Goal: Task Accomplishment & Management: Manage account settings

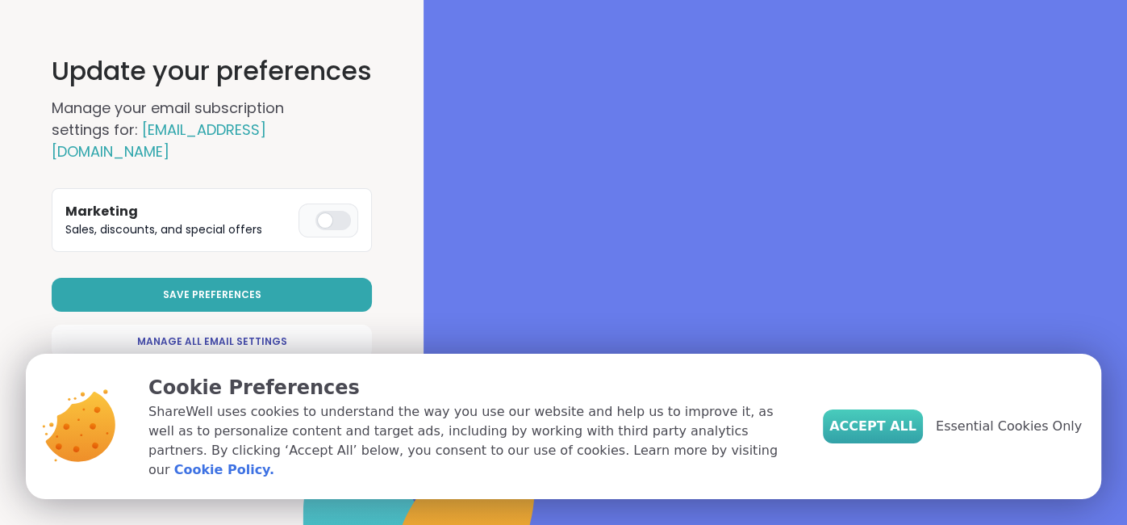
click at [892, 431] on span "Accept All" at bounding box center [873, 425] width 87 height 19
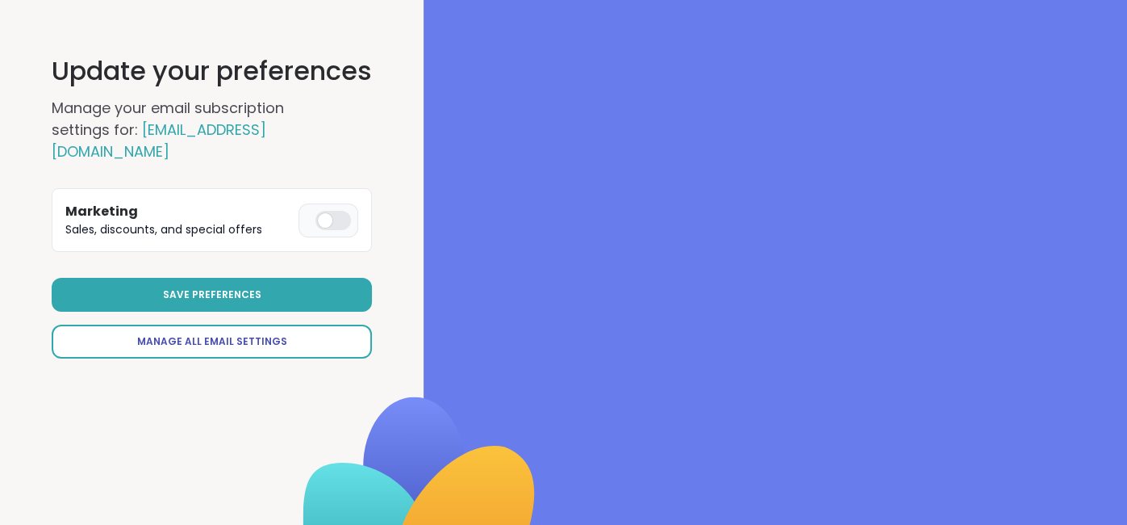
click at [249, 334] on span "Manage All Email Settings" at bounding box center [212, 341] width 150 height 15
select select "**"
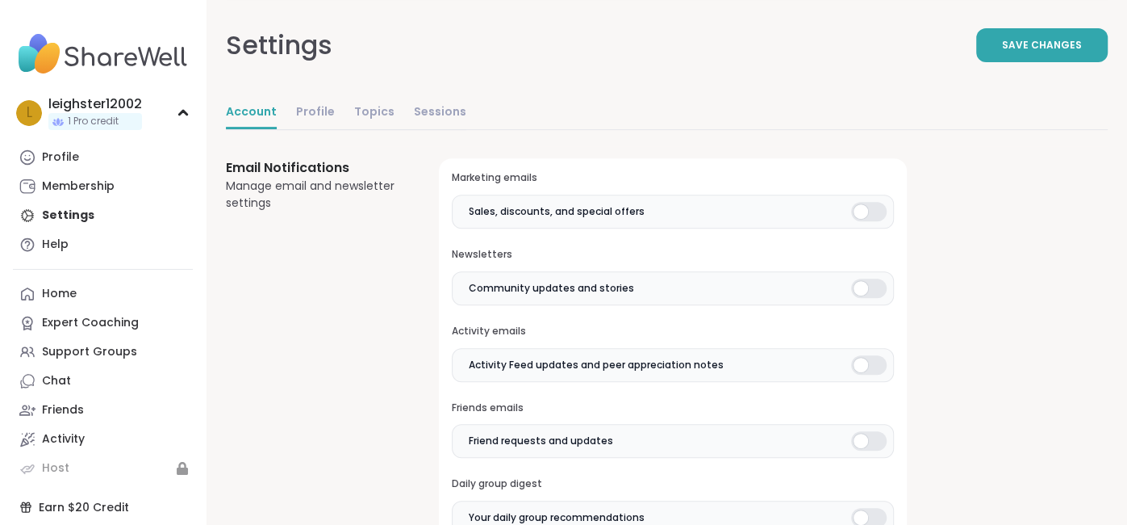
scroll to position [211, 0]
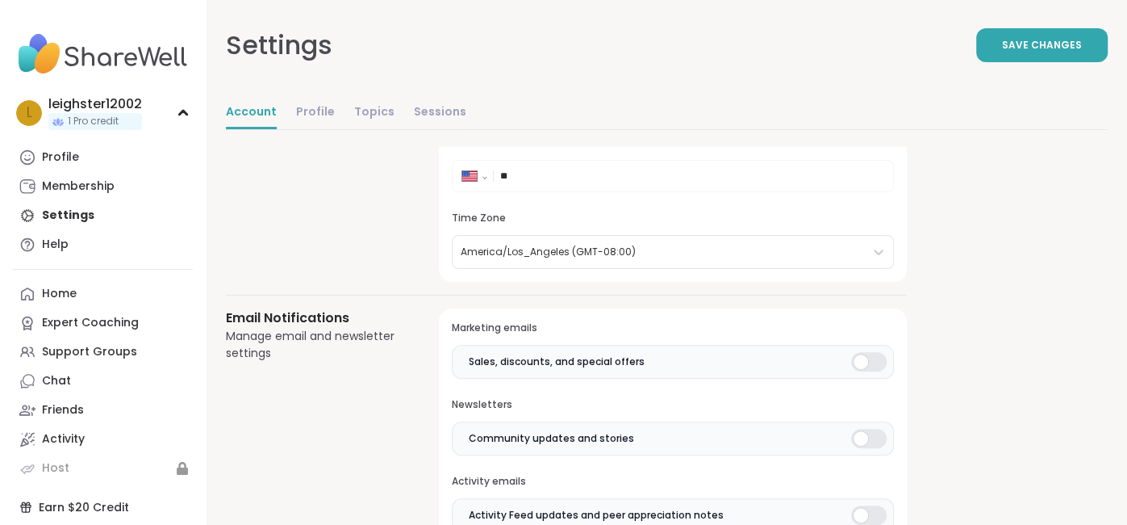
click at [880, 356] on div at bounding box center [869, 361] width 36 height 19
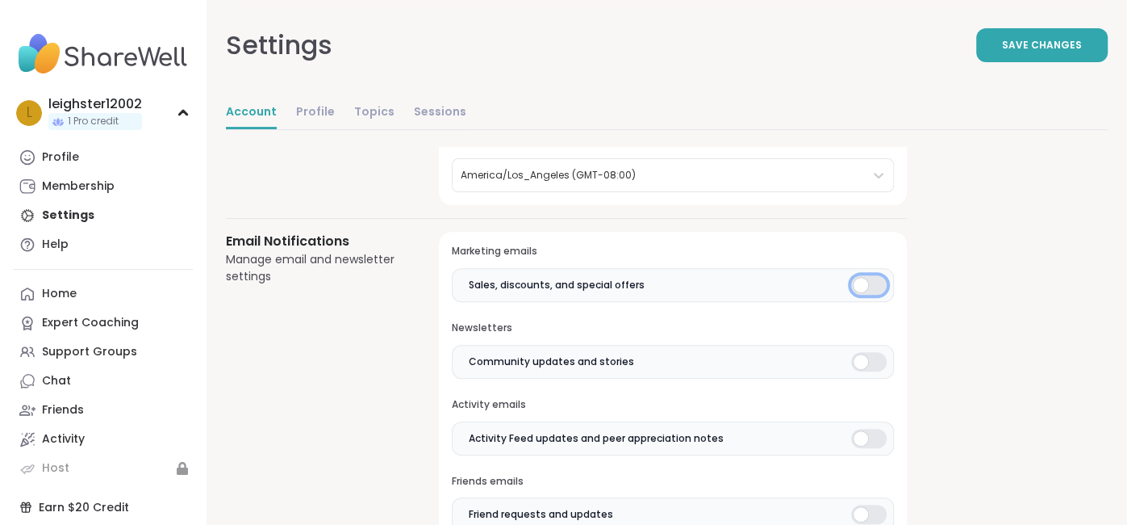
scroll to position [325, 0]
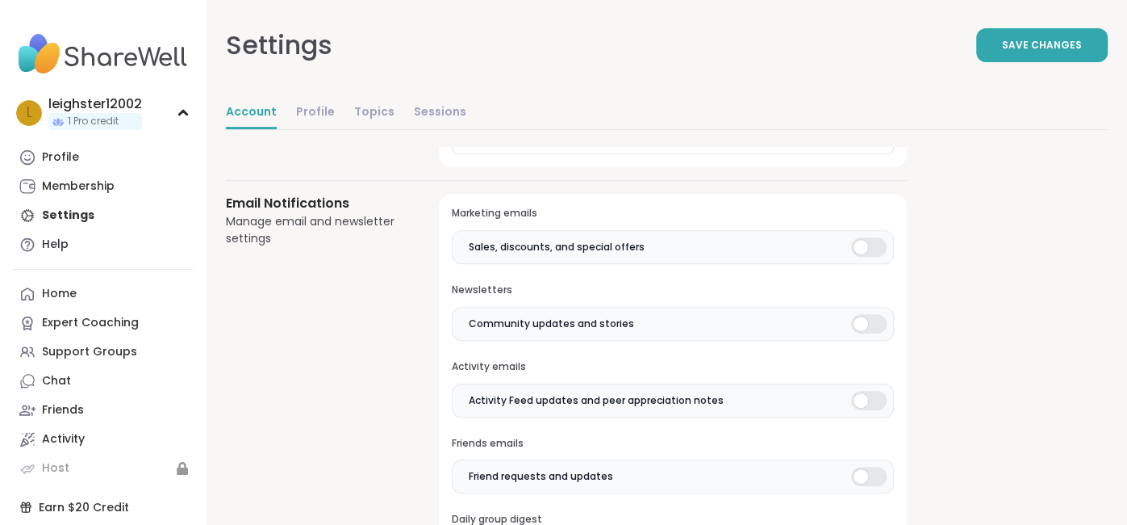
click at [880, 323] on div at bounding box center [869, 323] width 36 height 19
click at [874, 395] on div at bounding box center [869, 400] width 36 height 19
click at [863, 475] on div at bounding box center [869, 475] width 36 height 19
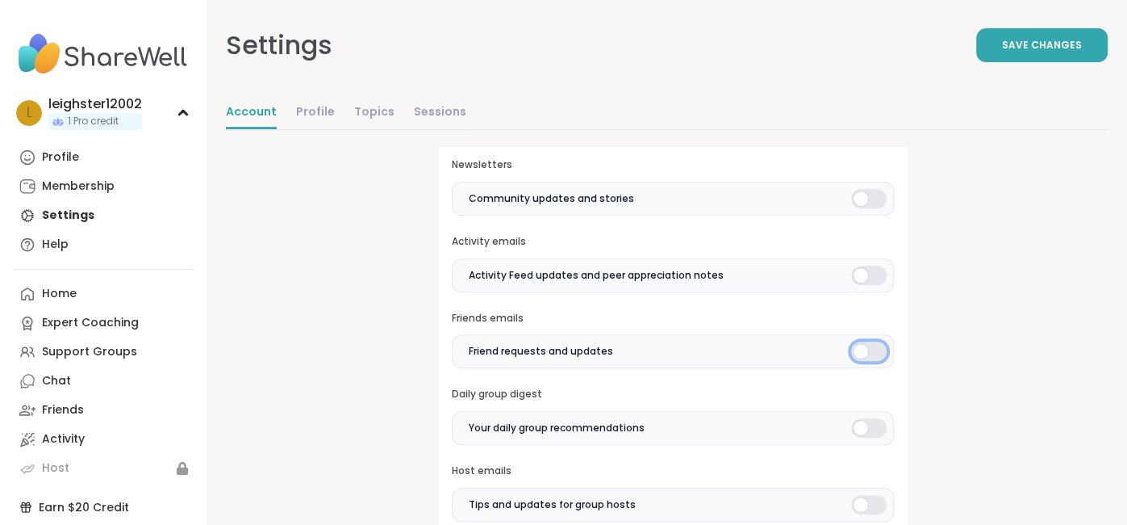
scroll to position [560, 0]
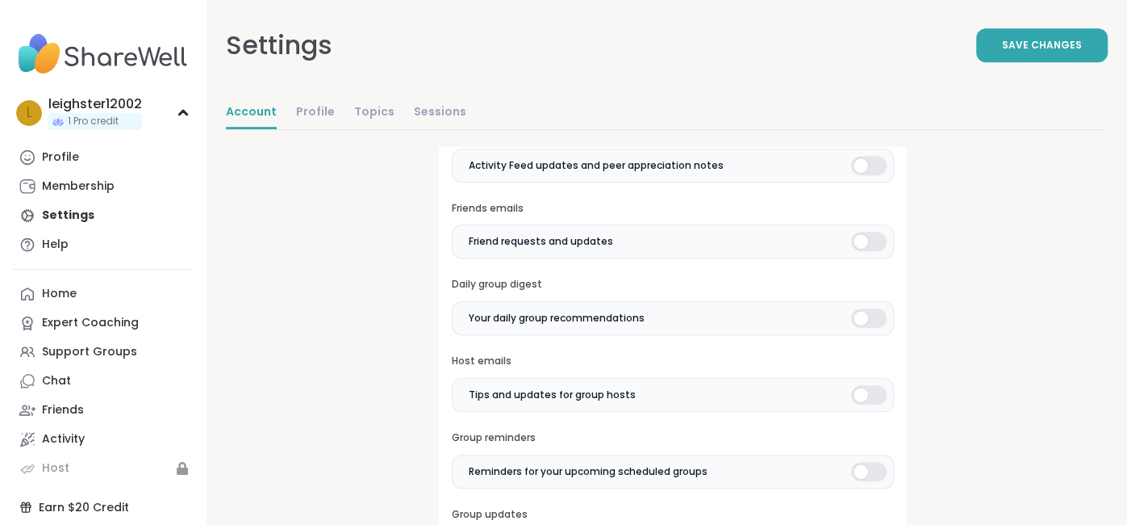
click at [881, 312] on div at bounding box center [869, 317] width 36 height 19
click at [872, 395] on div at bounding box center [869, 394] width 36 height 19
click at [866, 472] on div at bounding box center [869, 471] width 36 height 19
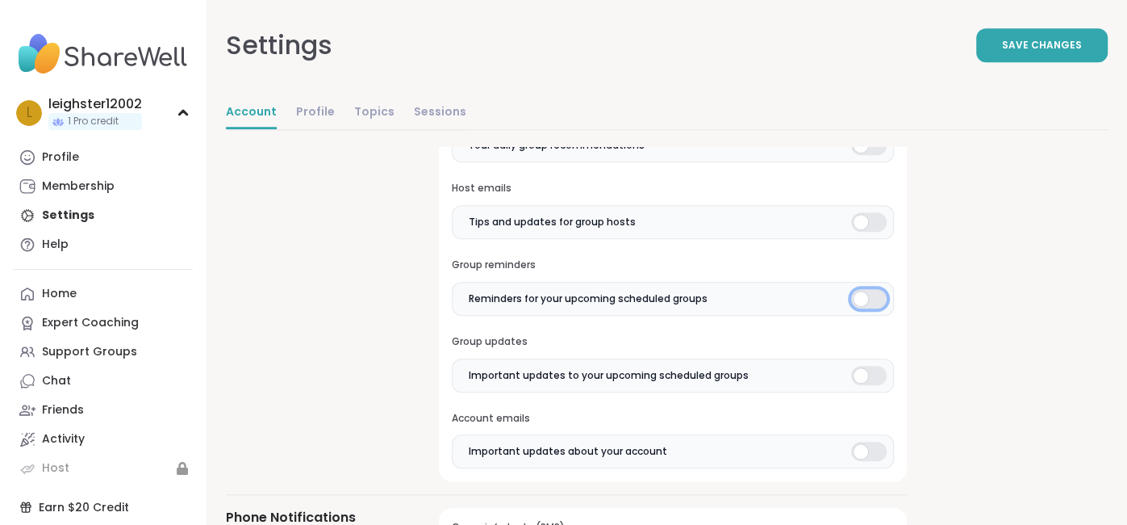
scroll to position [737, 0]
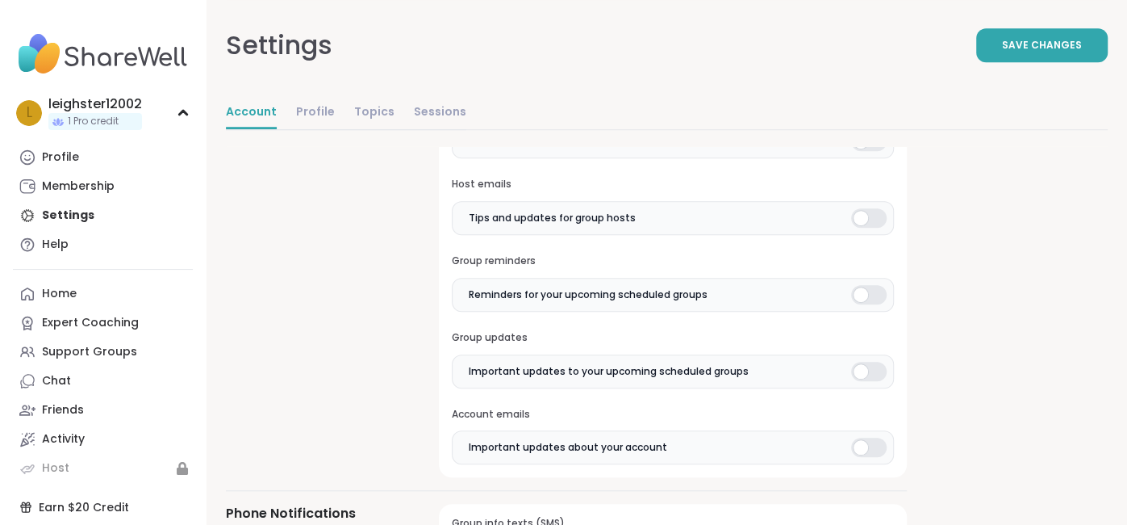
click at [886, 370] on div at bounding box center [869, 371] width 36 height 19
click at [877, 440] on div at bounding box center [869, 446] width 36 height 19
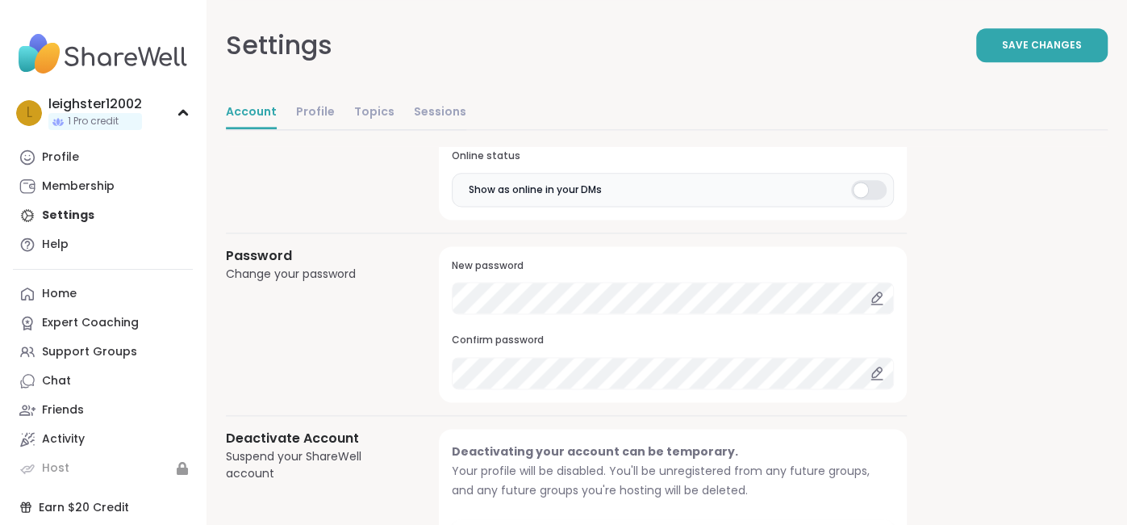
scroll to position [1439, 0]
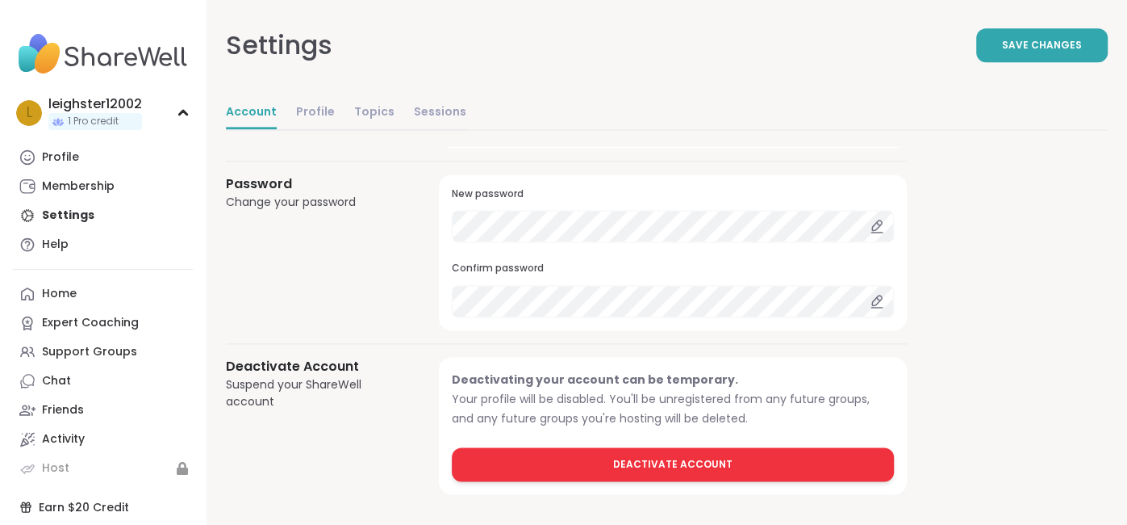
click at [683, 459] on span "Deactivate Account" at bounding box center [672, 464] width 119 height 15
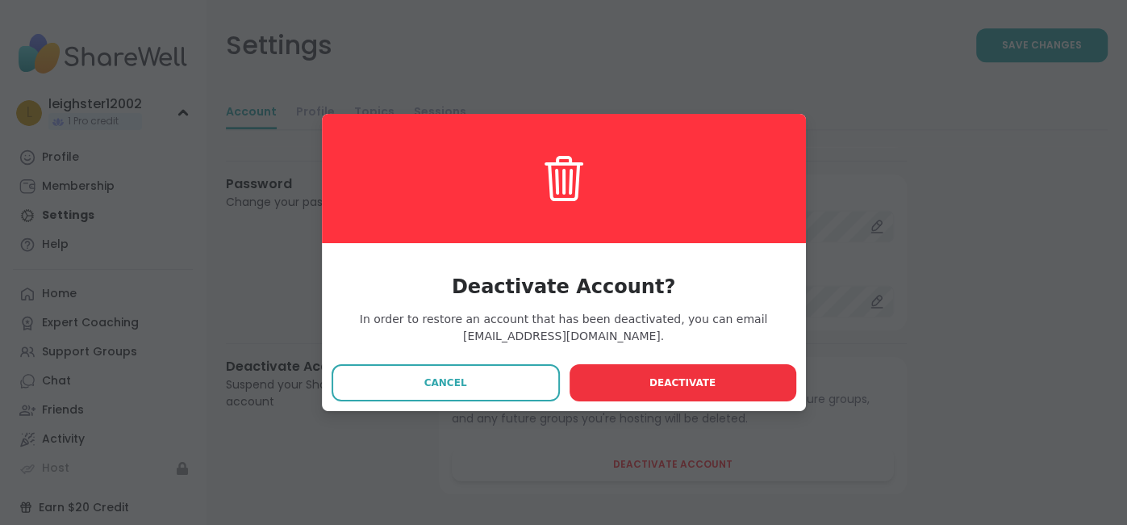
click at [661, 379] on span "Deactivate" at bounding box center [683, 382] width 66 height 15
